Goal: Find specific page/section: Find specific page/section

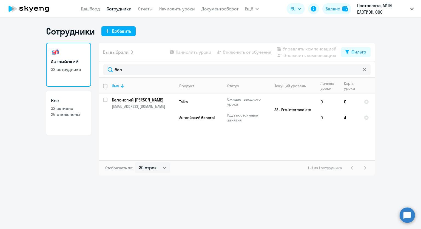
select select "30"
type input "б"
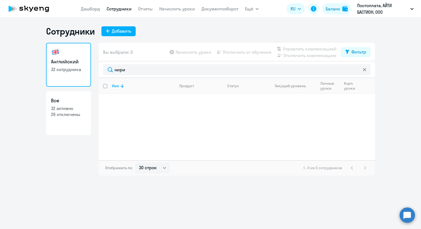
type input "нири"
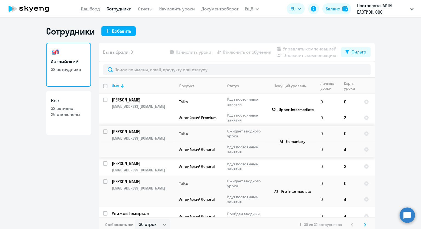
select select "30"
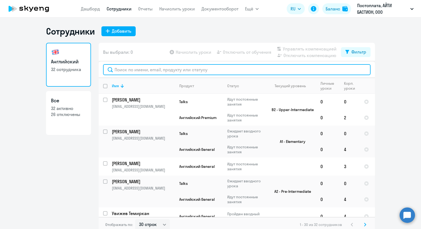
click at [138, 69] on input "text" at bounding box center [237, 69] width 268 height 11
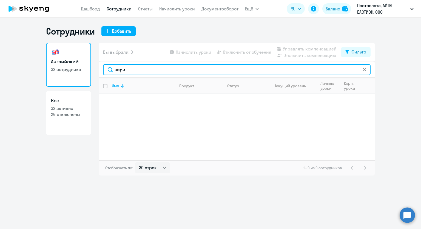
type input "нири"
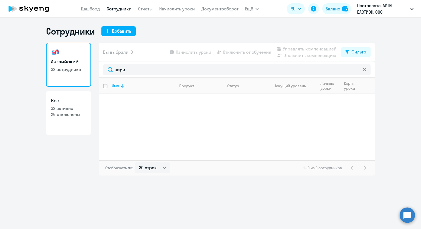
click at [69, 110] on p "32 активно" at bounding box center [68, 108] width 35 height 6
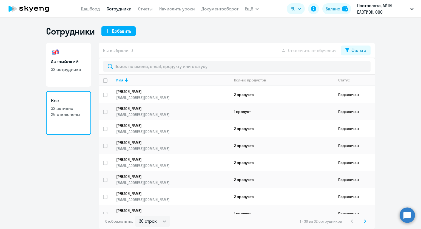
scroll to position [389, 0]
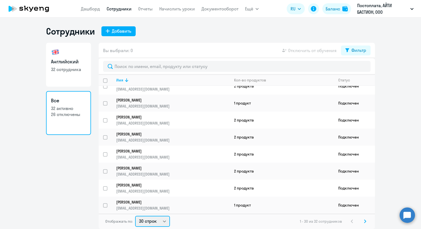
click at [135, 216] on select "30 строк 50 строк 100 строк" at bounding box center [152, 221] width 35 height 11
select select "100"
click option "100 строк" at bounding box center [0, 0] width 0 height 0
